Goal: Transaction & Acquisition: Purchase product/service

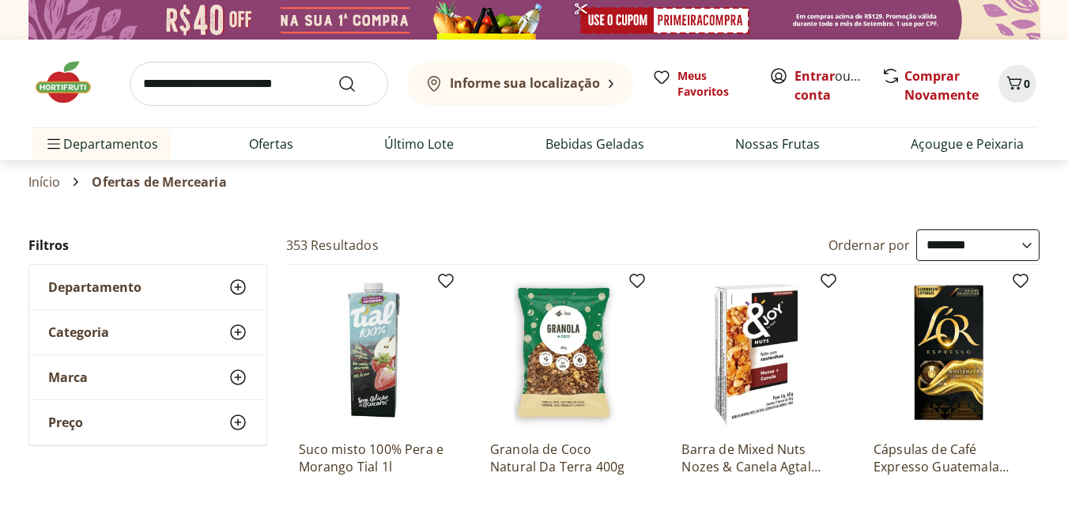
select select "**********"
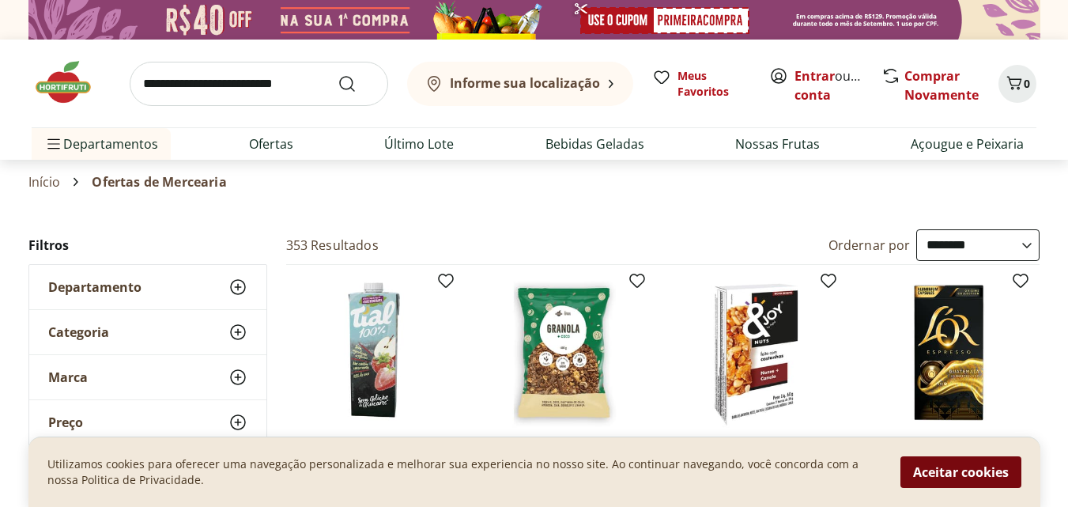
click at [950, 475] on button "Aceitar cookies" at bounding box center [960, 472] width 121 height 32
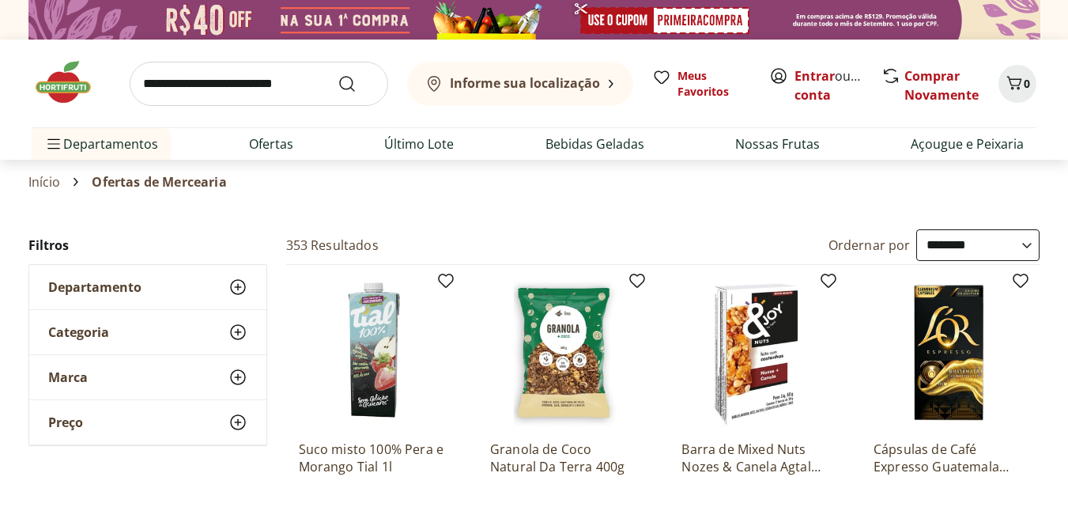
scroll to position [395, 0]
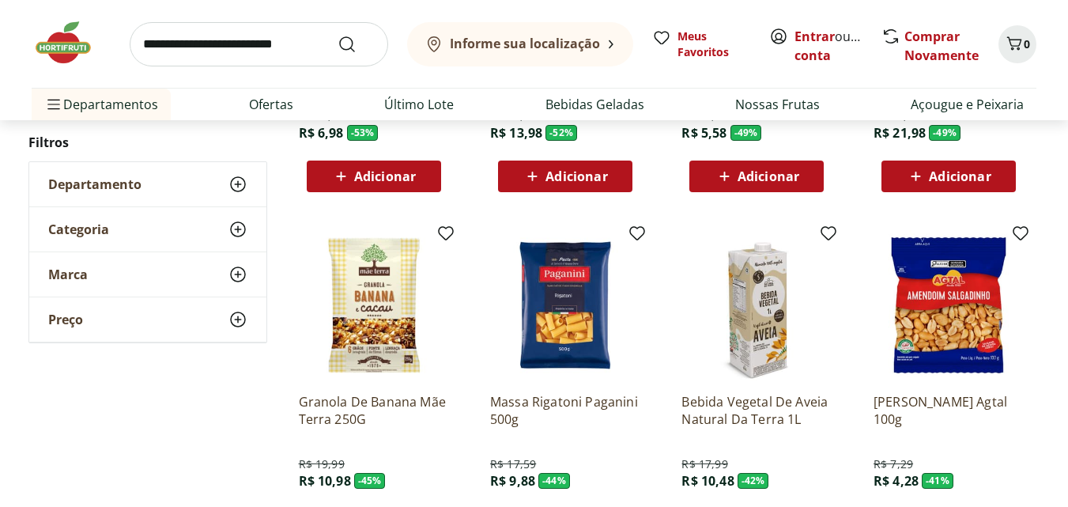
click at [575, 343] on img at bounding box center [565, 305] width 150 height 150
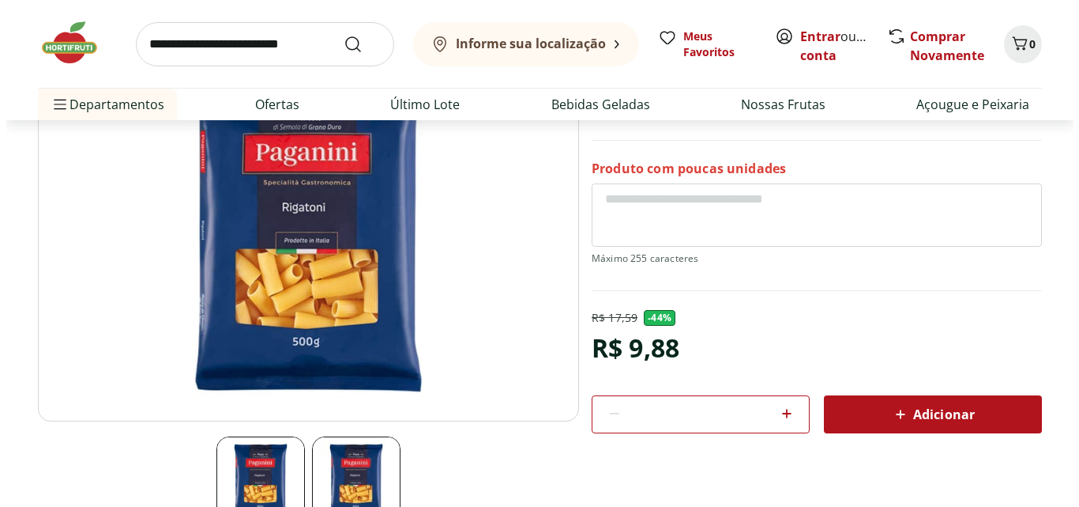
scroll to position [79, 0]
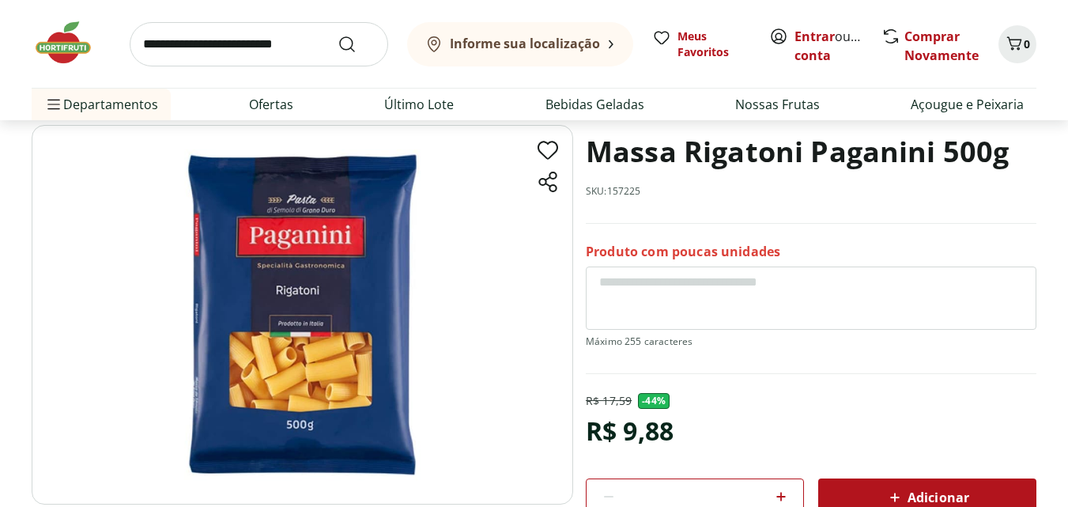
click at [885, 475] on div "R$ 17,59 - 44 % R$ 9,88 * Adicionar" at bounding box center [811, 454] width 450 height 123
click at [878, 501] on div "Adicionar" at bounding box center [927, 497] width 193 height 28
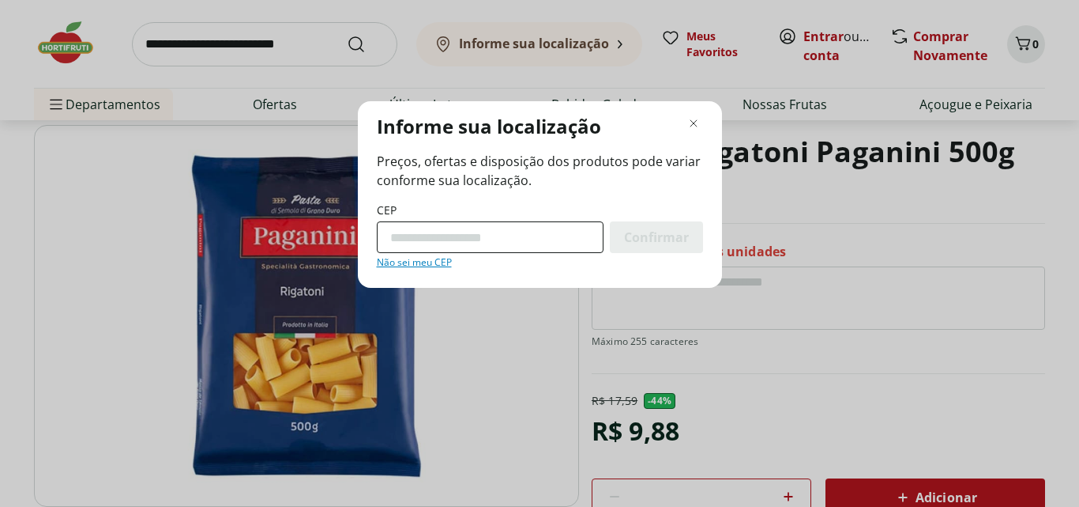
click at [480, 230] on input "CEP" at bounding box center [490, 237] width 227 height 32
type input "*********"
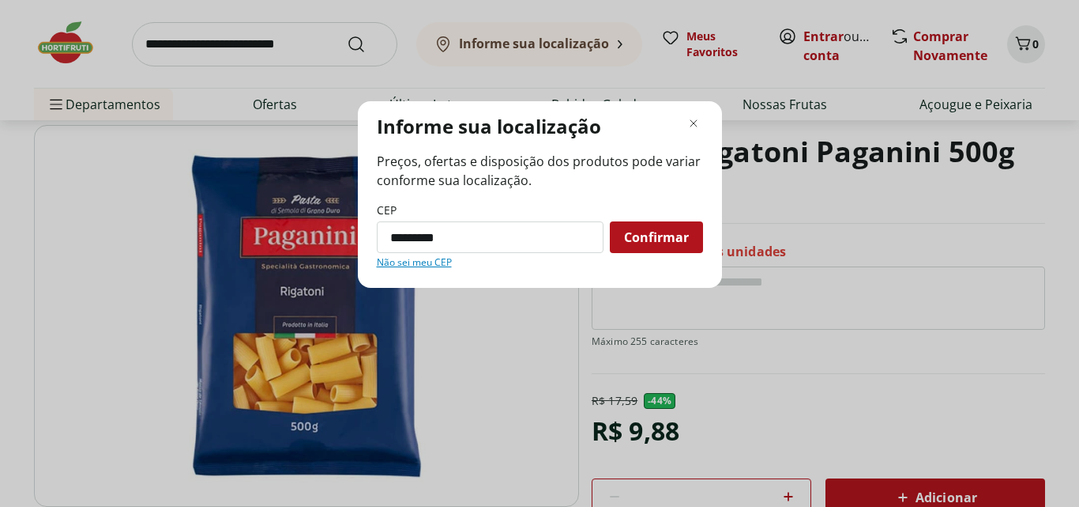
click at [643, 237] on span "Confirmar" at bounding box center [656, 237] width 65 height 13
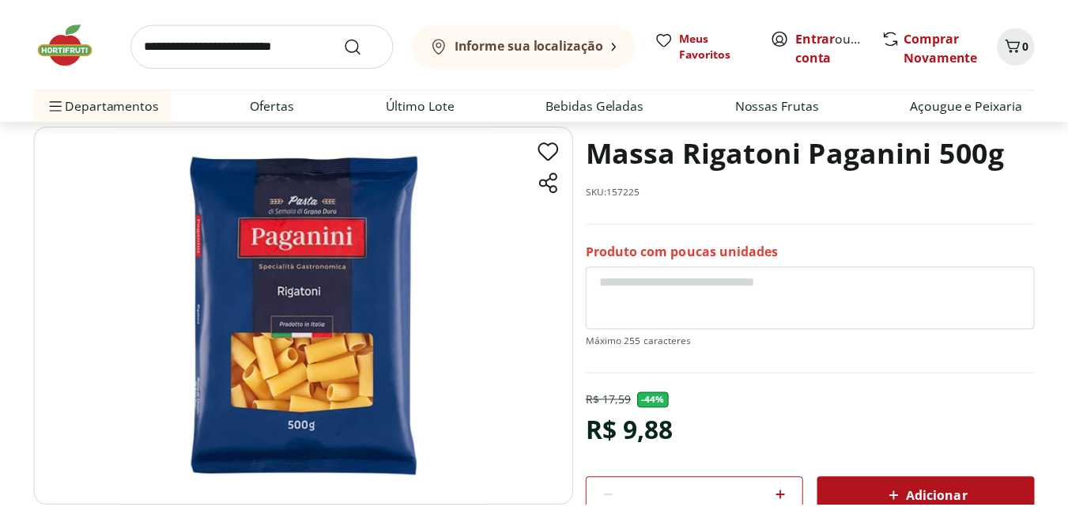
scroll to position [89, 0]
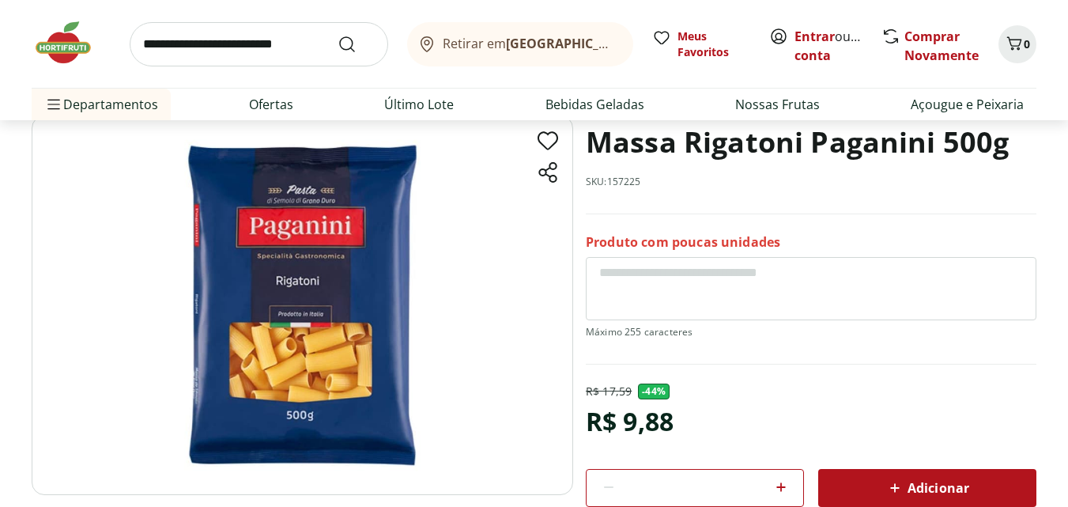
click at [892, 477] on div "Adicionar" at bounding box center [927, 487] width 193 height 28
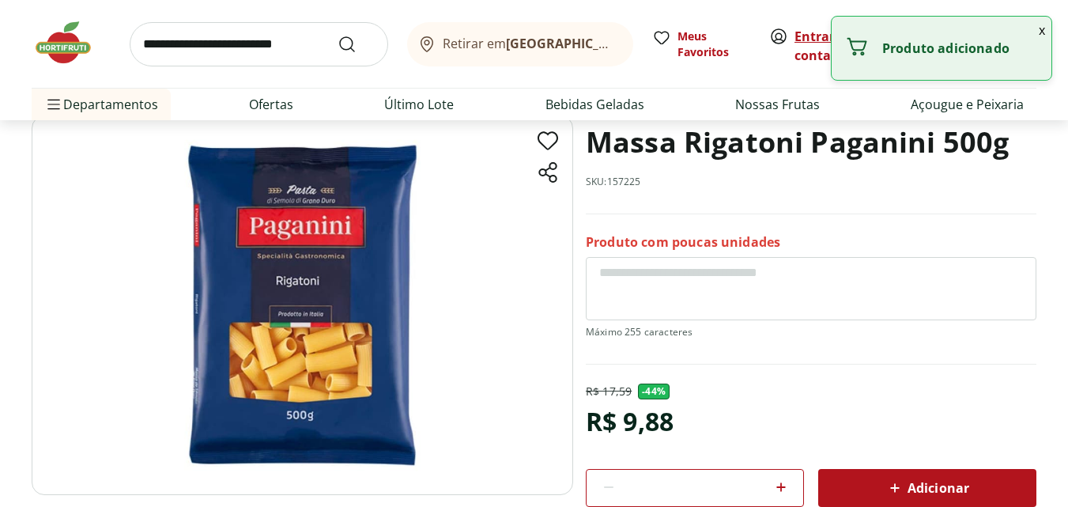
click at [823, 33] on link "Entrar" at bounding box center [814, 36] width 40 height 17
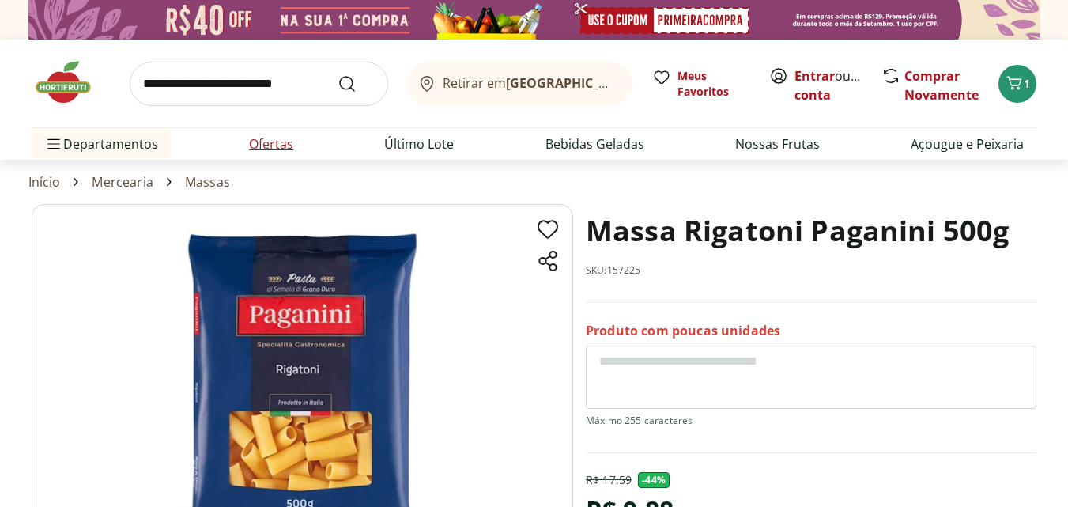
click at [250, 139] on link "Ofertas" at bounding box center [271, 143] width 44 height 19
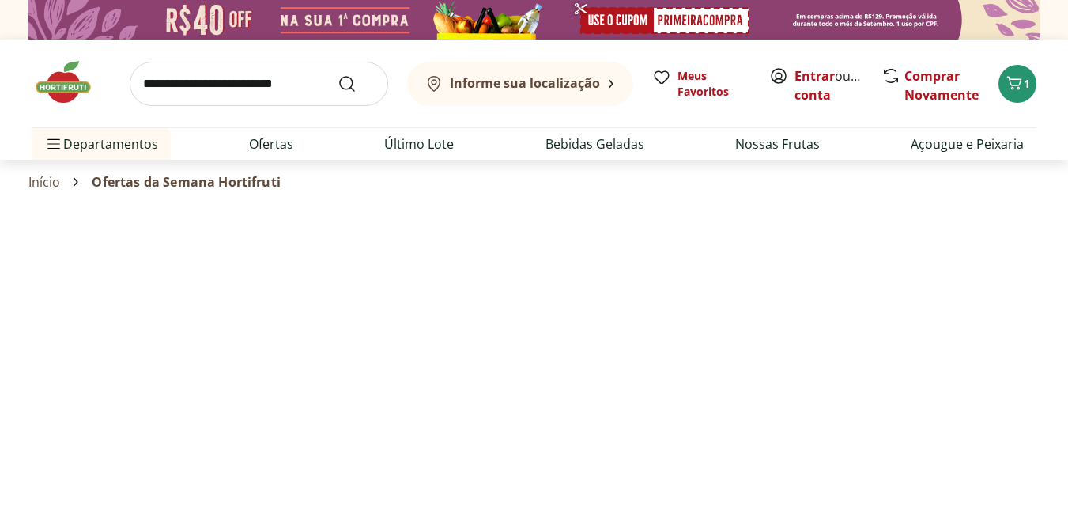
select select "**********"
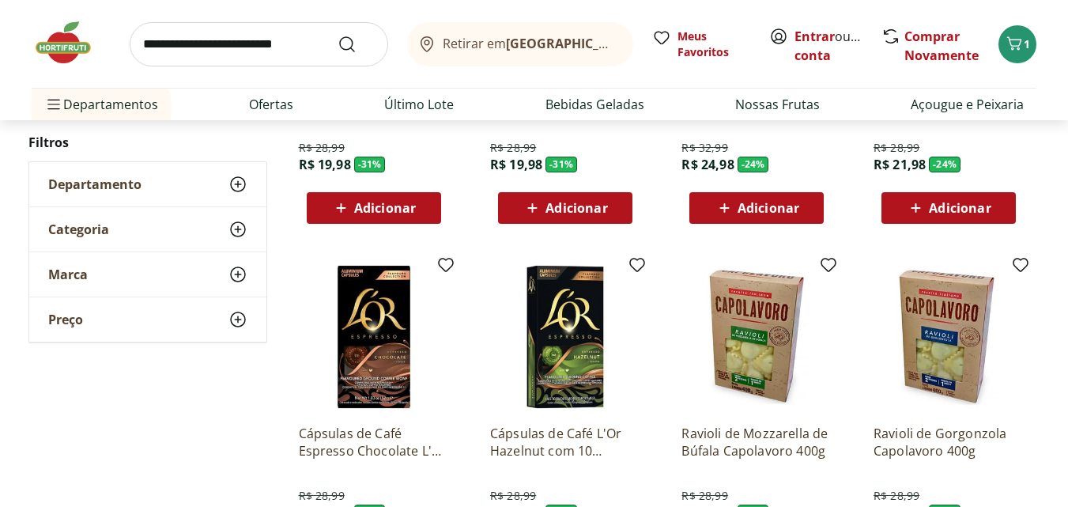
scroll to position [1106, 0]
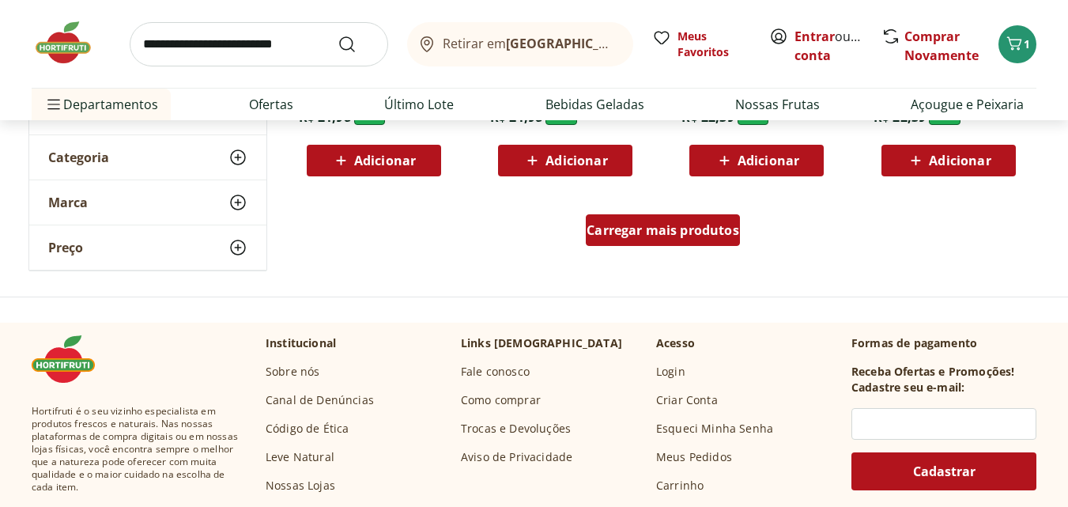
click at [684, 228] on span "Carregar mais produtos" at bounding box center [662, 230] width 153 height 13
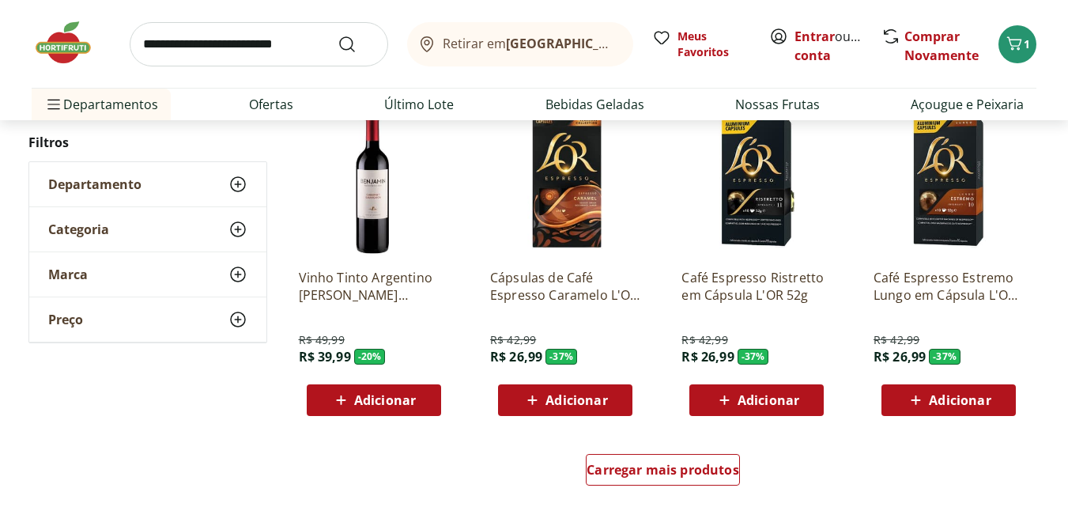
scroll to position [2213, 0]
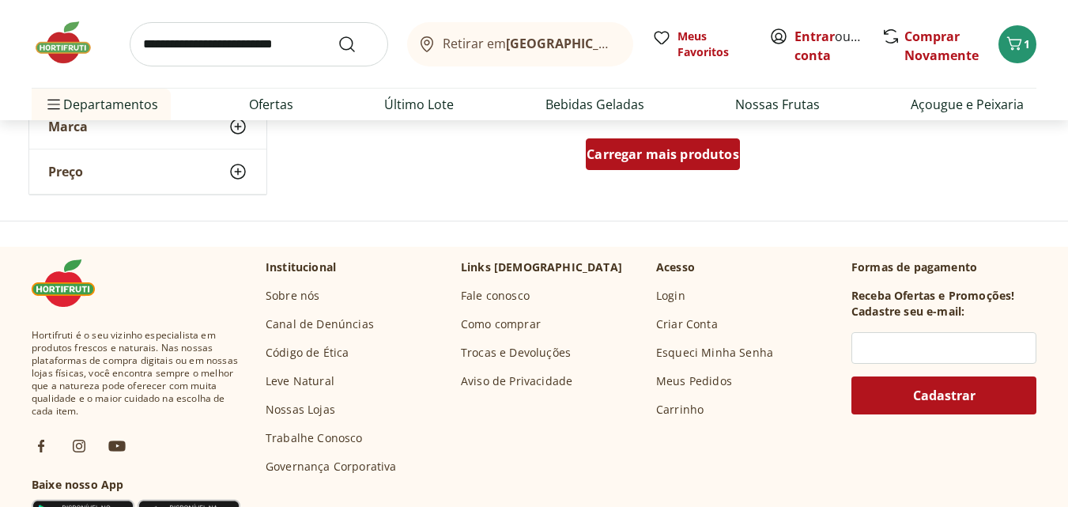
click at [657, 150] on span "Carregar mais produtos" at bounding box center [662, 154] width 153 height 13
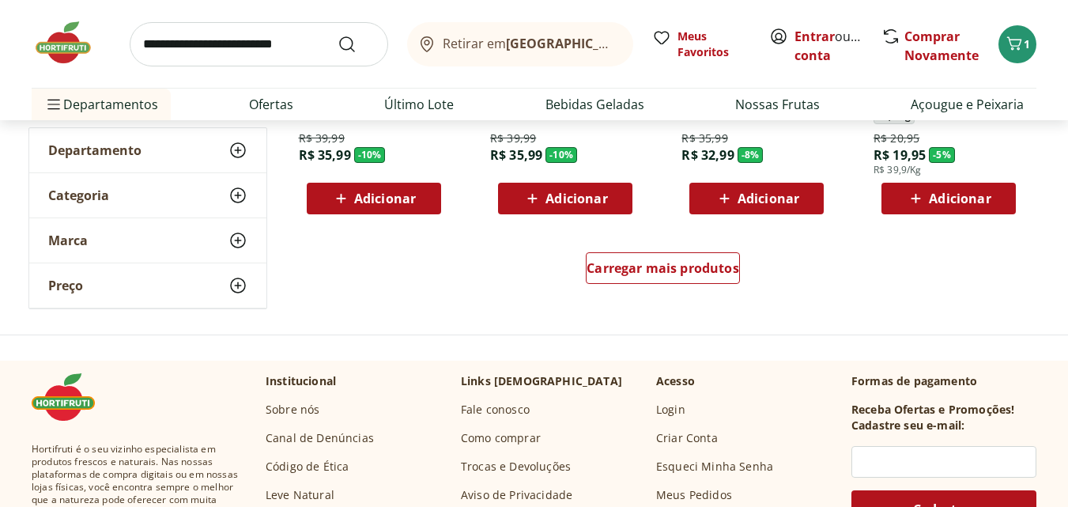
scroll to position [3082, 0]
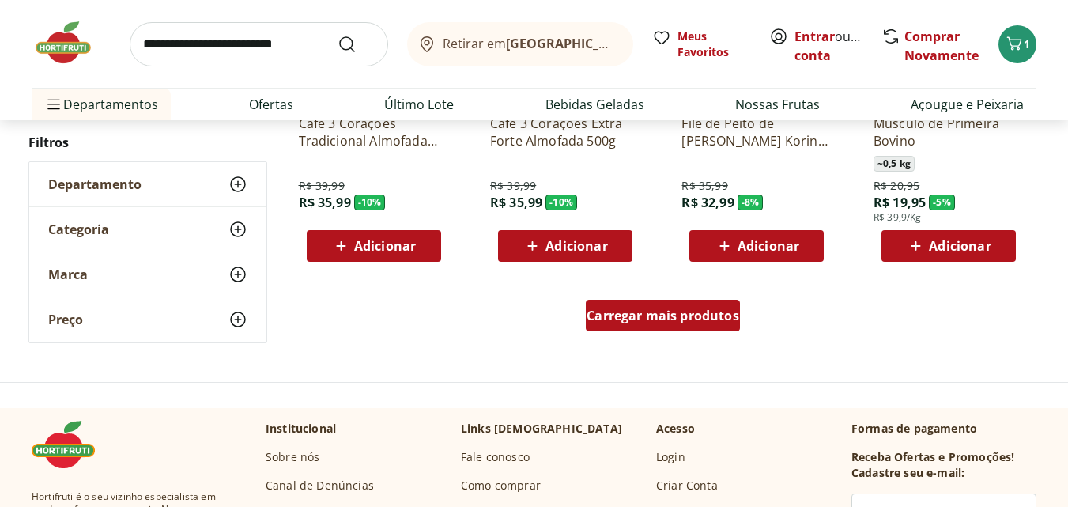
click at [667, 318] on span "Carregar mais produtos" at bounding box center [662, 315] width 153 height 13
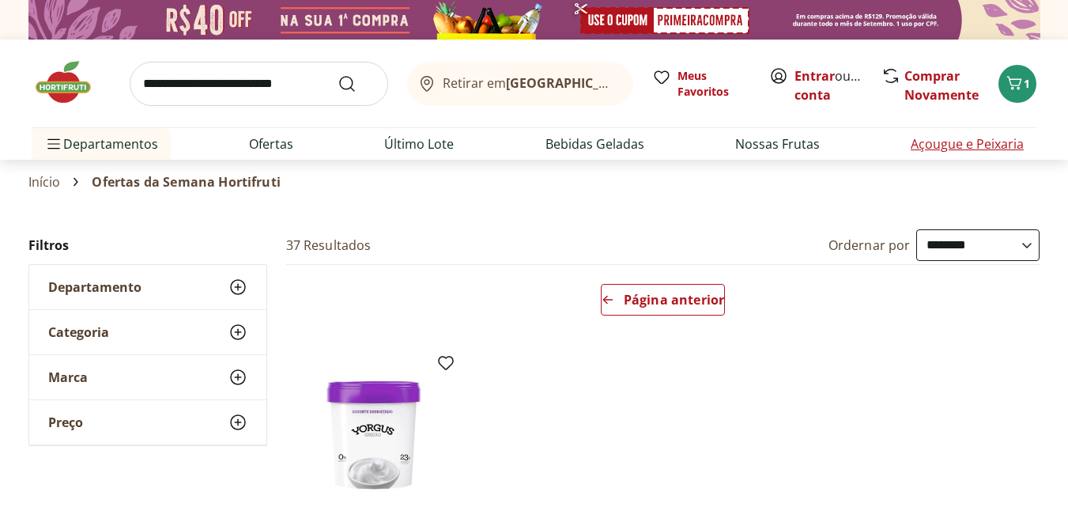
click at [1003, 149] on link "Açougue e Peixaria" at bounding box center [966, 143] width 113 height 19
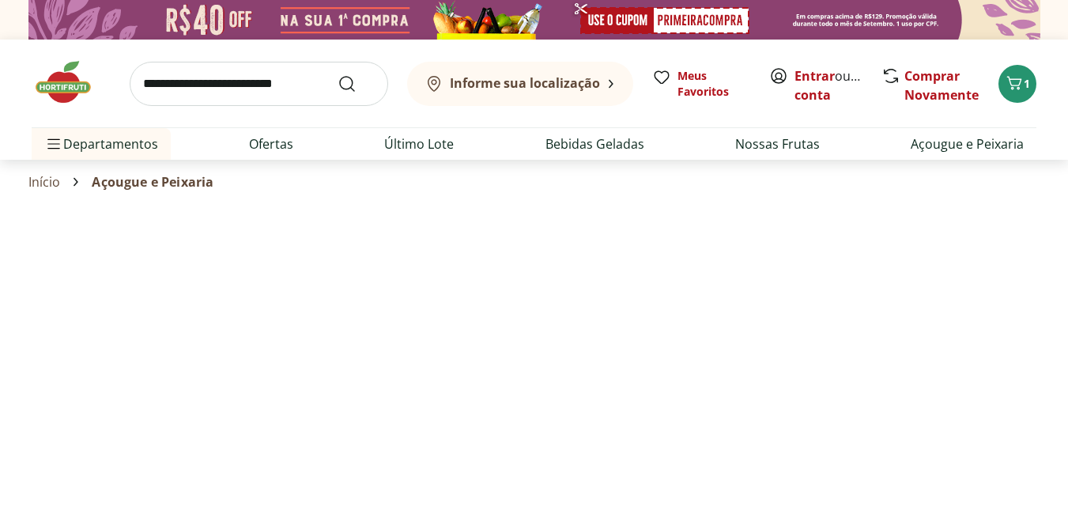
select select "**********"
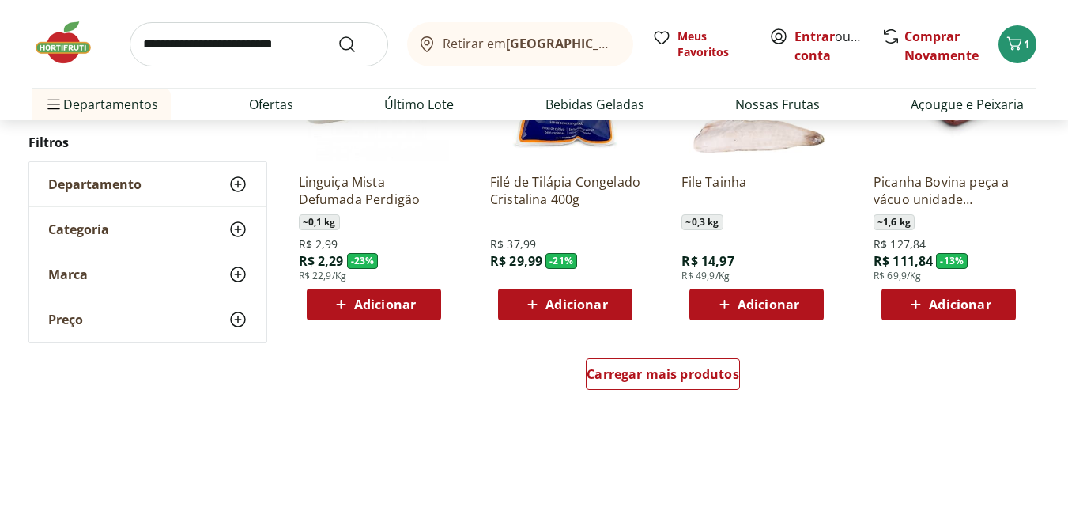
scroll to position [1027, 0]
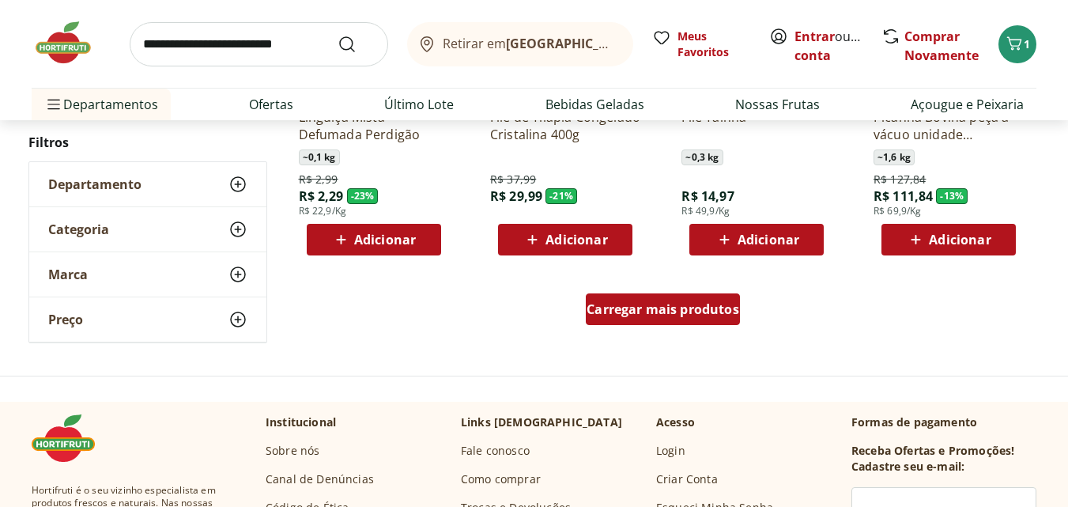
click at [664, 311] on span "Carregar mais produtos" at bounding box center [662, 309] width 153 height 13
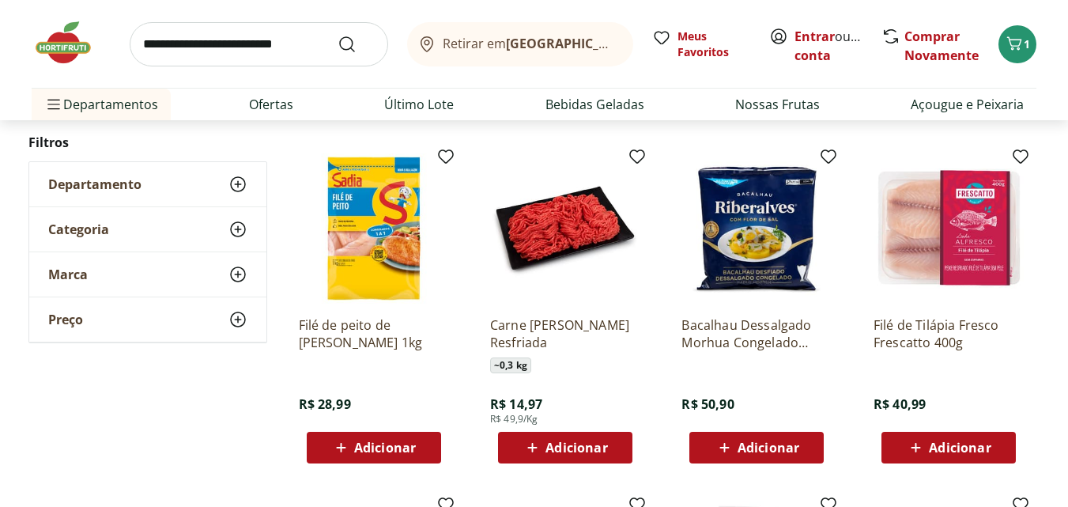
scroll to position [1501, 0]
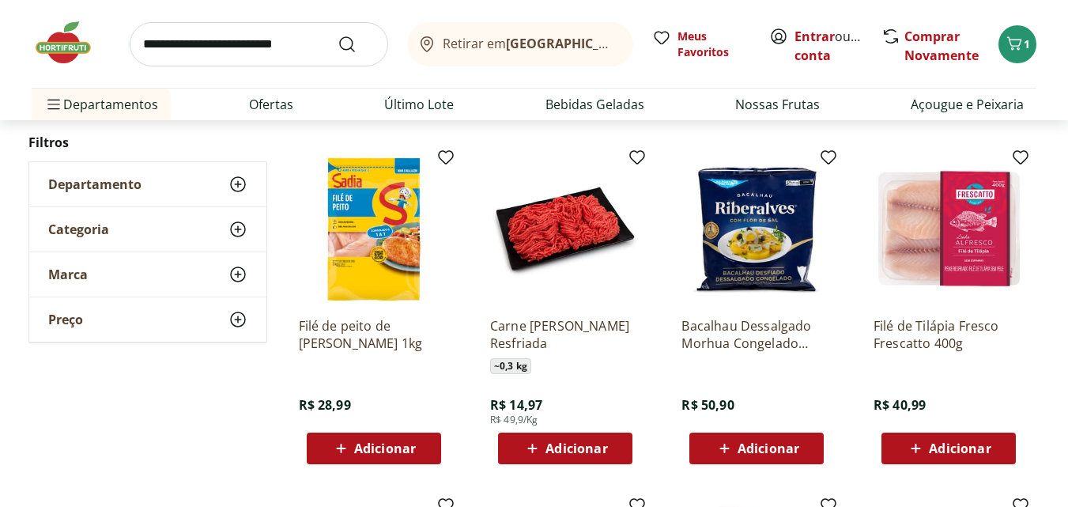
click at [749, 260] on img at bounding box center [756, 229] width 150 height 150
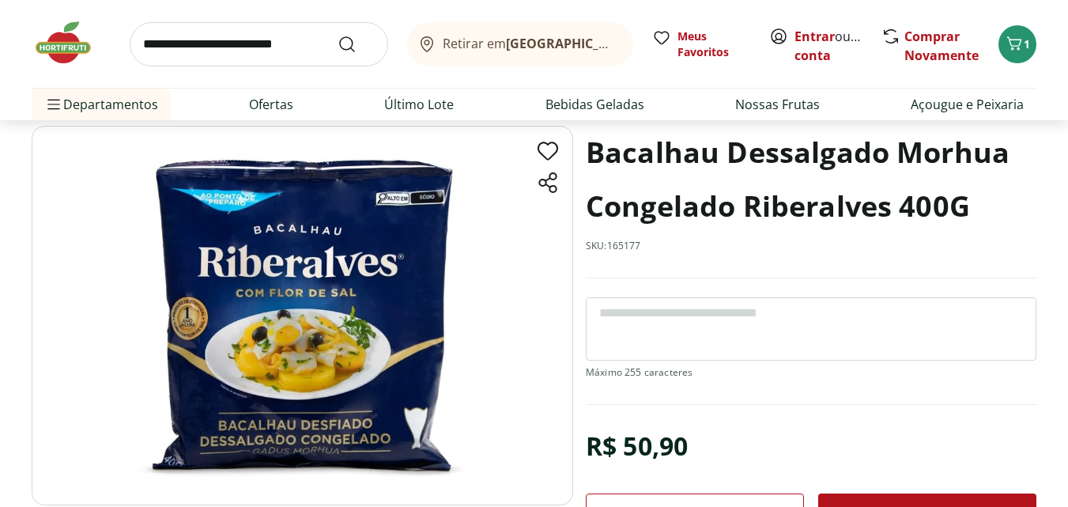
scroll to position [79, 0]
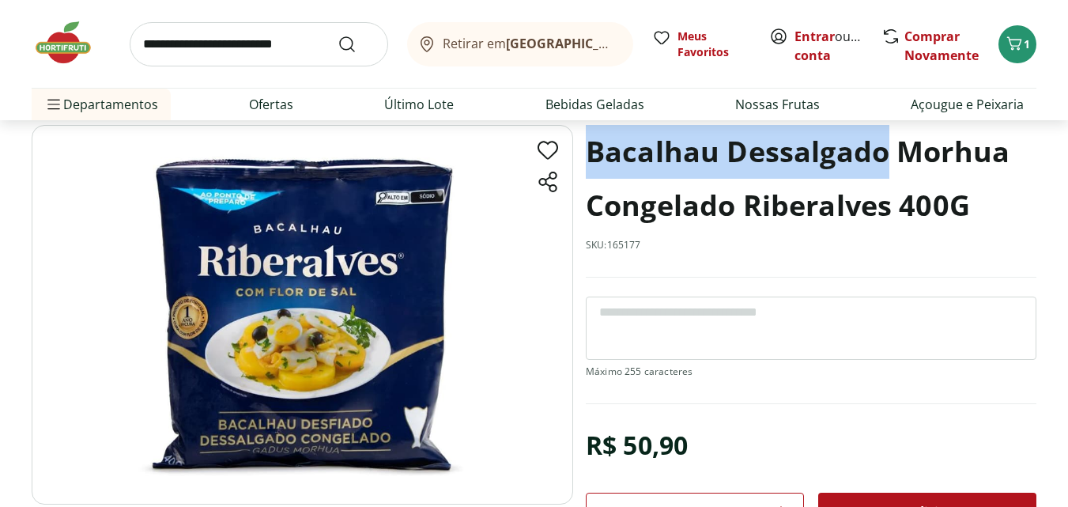
drag, startPoint x: 605, startPoint y: 145, endPoint x: 873, endPoint y: 144, distance: 268.7
click at [885, 137] on h1 "Bacalhau Dessalgado Morhua Congelado Riberalves 400G" at bounding box center [811, 178] width 450 height 107
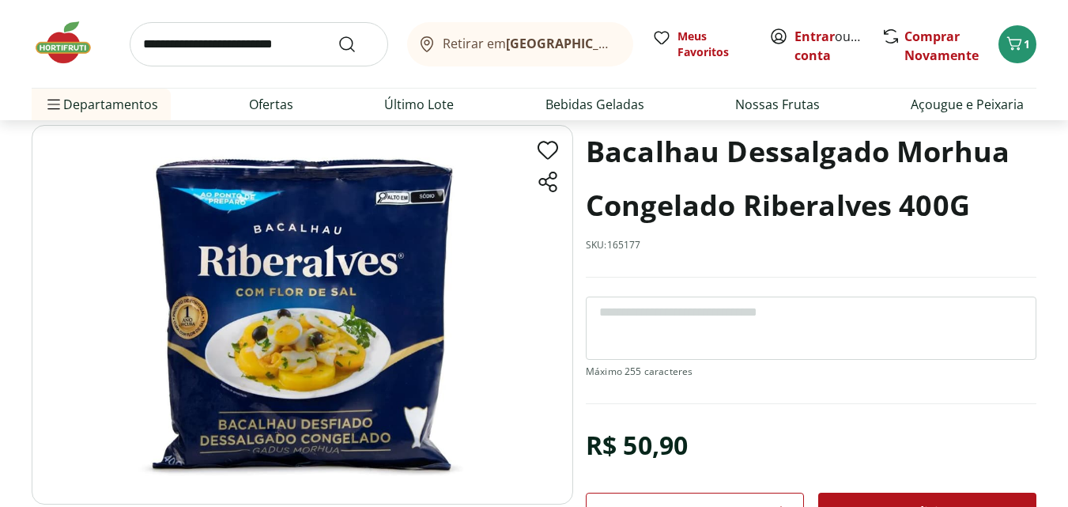
select select "**********"
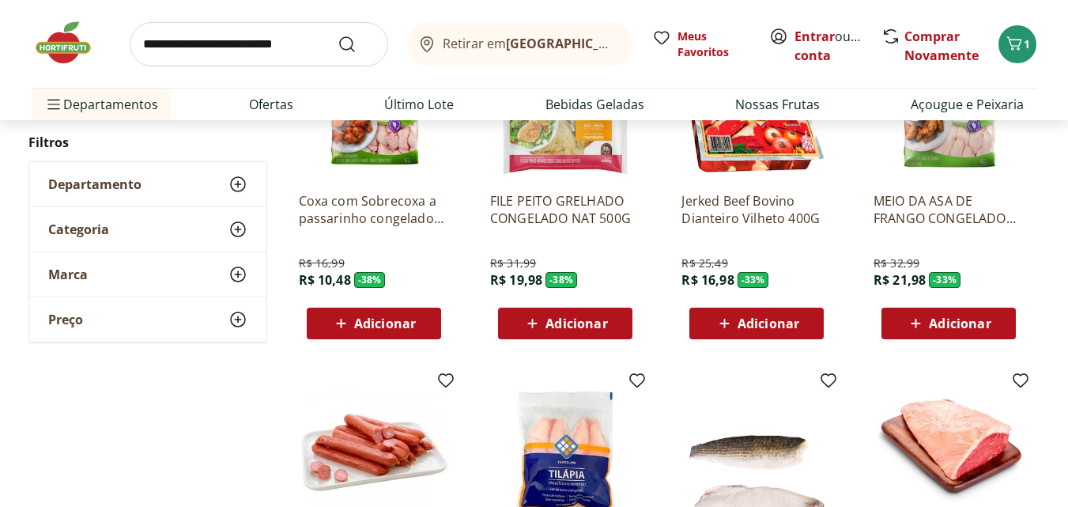
scroll to position [2371, 0]
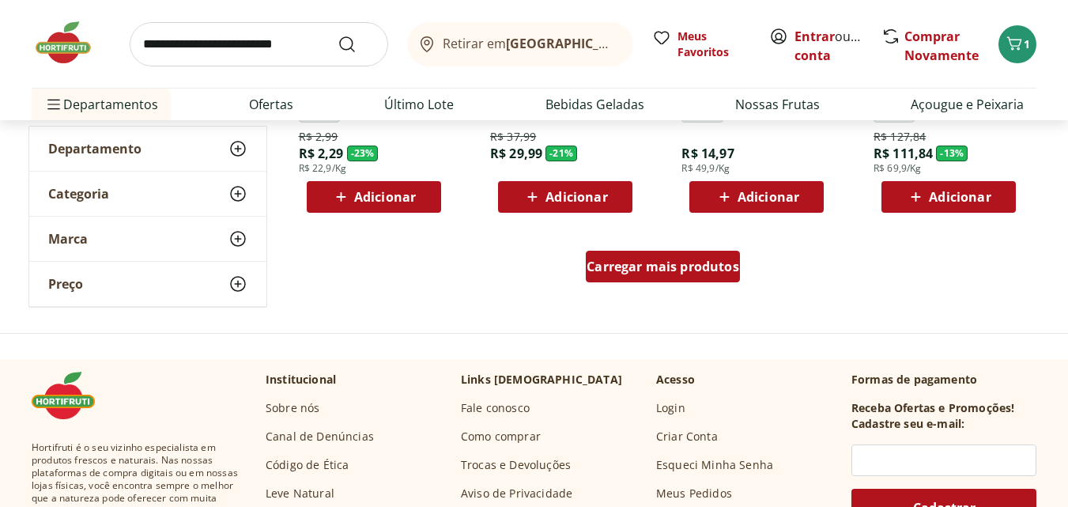
click at [643, 275] on div "Carregar mais produtos" at bounding box center [663, 267] width 154 height 32
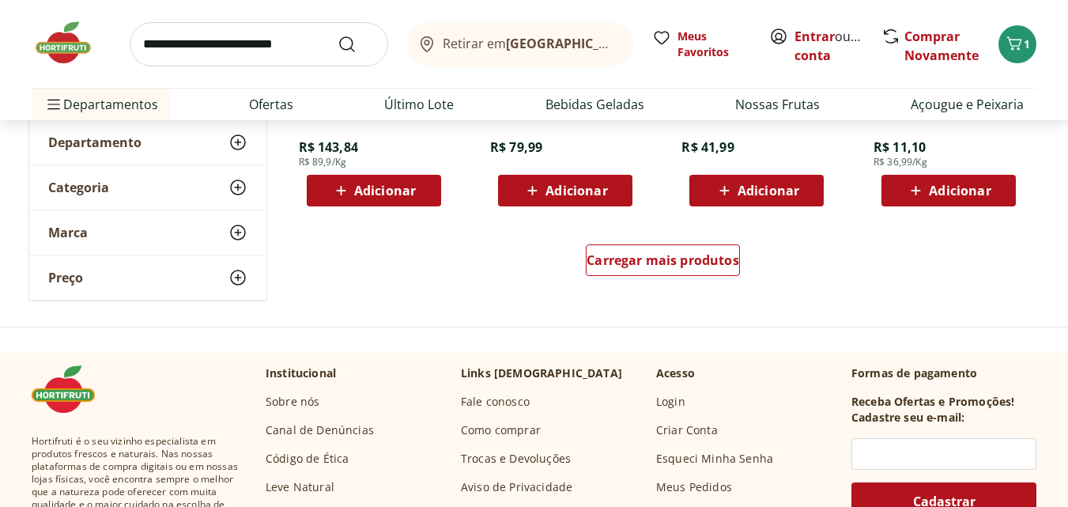
scroll to position [3477, 0]
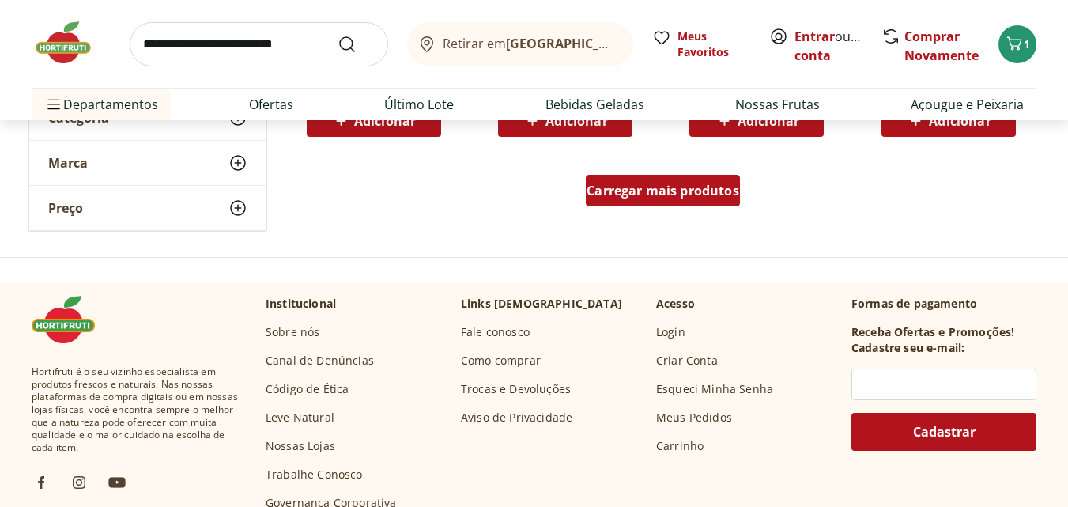
click at [664, 197] on span "Carregar mais produtos" at bounding box center [662, 190] width 153 height 13
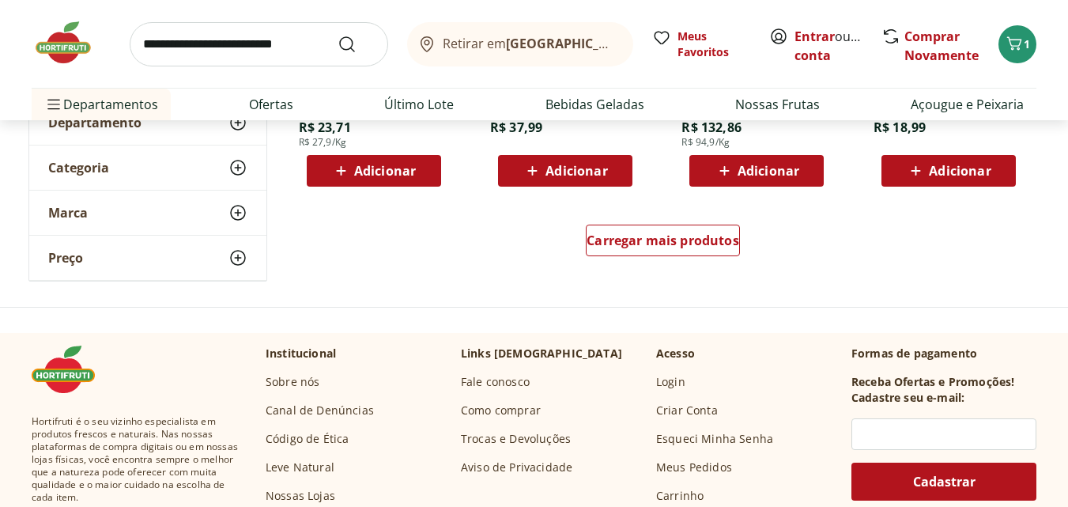
scroll to position [4583, 0]
